Goal: Information Seeking & Learning: Learn about a topic

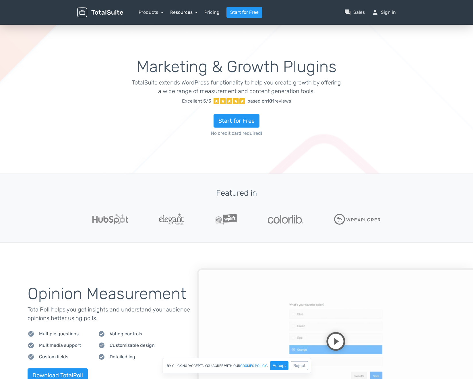
click at [184, 14] on link "Resources" at bounding box center [184, 11] width 28 height 5
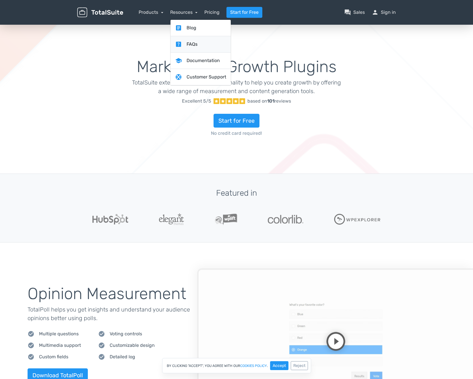
click at [190, 38] on link "help_center FAQs" at bounding box center [201, 44] width 60 height 16
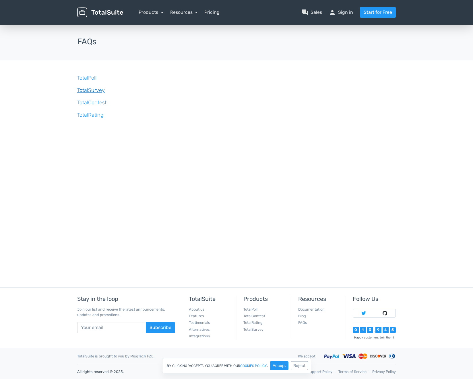
click at [96, 90] on link "TotalSurvey" at bounding box center [91, 90] width 28 height 6
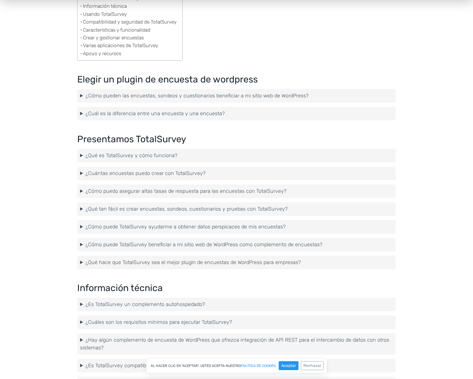
scroll to position [103, 0]
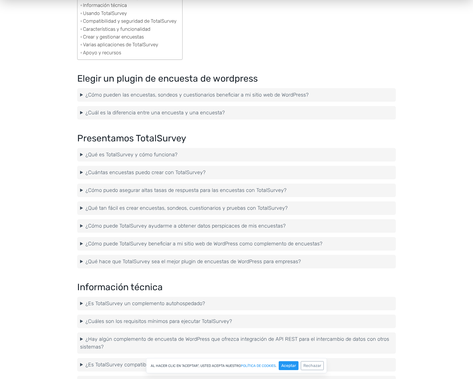
click at [221, 170] on summary "¿Cuántas encuestas puedo crear con TotalSurvey?" at bounding box center [236, 173] width 313 height 8
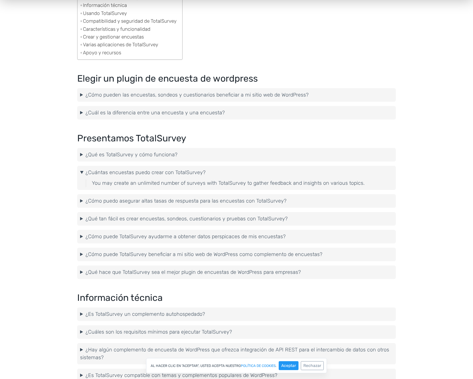
click at [263, 203] on summary "¿Cómo puedo asegurar altas tasas de respuesta para las encuestas con TotalSurve…" at bounding box center [236, 201] width 313 height 8
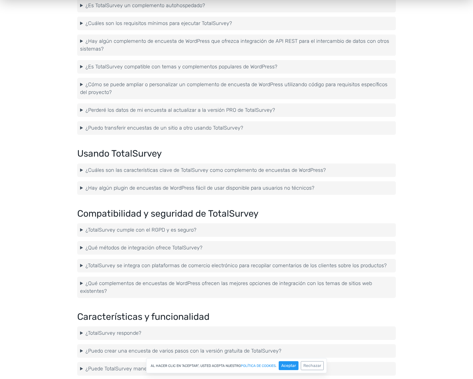
scroll to position [431, 0]
click at [228, 249] on summary "¿Qué métodos de integración ofrece TotalSurvey?" at bounding box center [236, 248] width 313 height 8
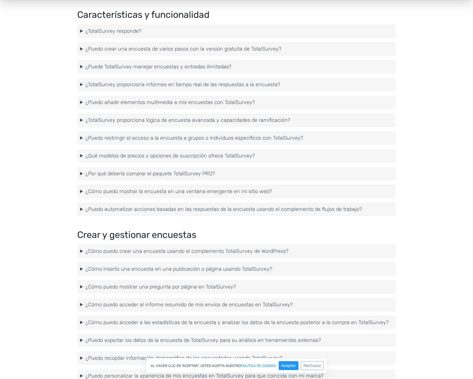
scroll to position [767, 0]
click at [236, 301] on summary "¿Cómo puedo acceder al informe resumido de mis envíos de encuestas en TotalSurv…" at bounding box center [236, 305] width 313 height 8
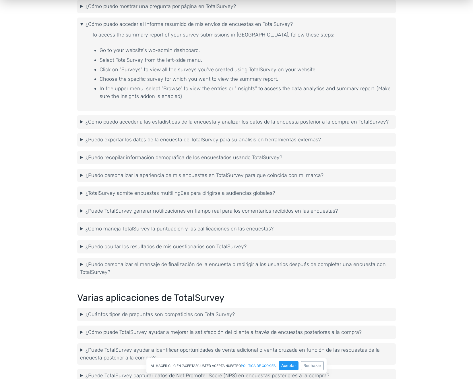
scroll to position [1047, 0]
click at [320, 120] on summary "¿Cómo puedo acceder a las estadísticas de la encuesta y analizar los datos de l…" at bounding box center [236, 122] width 313 height 8
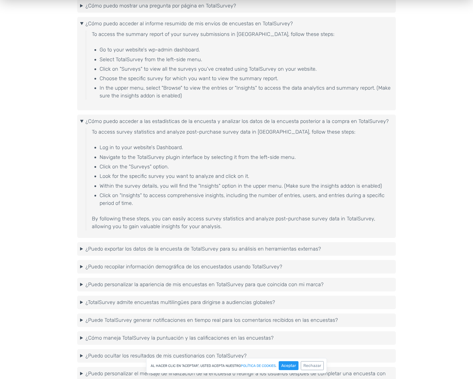
click at [264, 245] on summary "¿Puedo exportar los datos de la encuesta de TotalSurvey para su análisis en her…" at bounding box center [236, 249] width 313 height 8
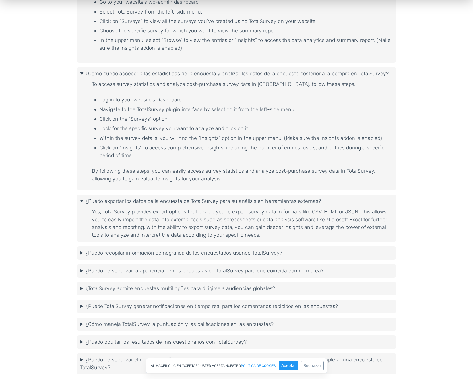
scroll to position [1096, 0]
click at [282, 255] on details "¿Puedo recopilar información demográfica de los encuestados usando TotalSurvey?…" at bounding box center [236, 252] width 319 height 14
click at [283, 251] on summary "¿Puedo recopilar información demográfica de los encuestados usando TotalSurvey?" at bounding box center [236, 252] width 313 height 8
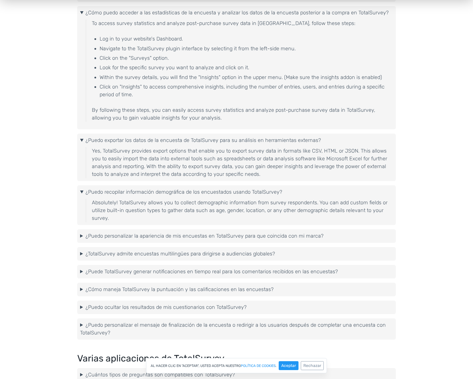
scroll to position [1156, 0]
